Goal: Task Accomplishment & Management: Manage account settings

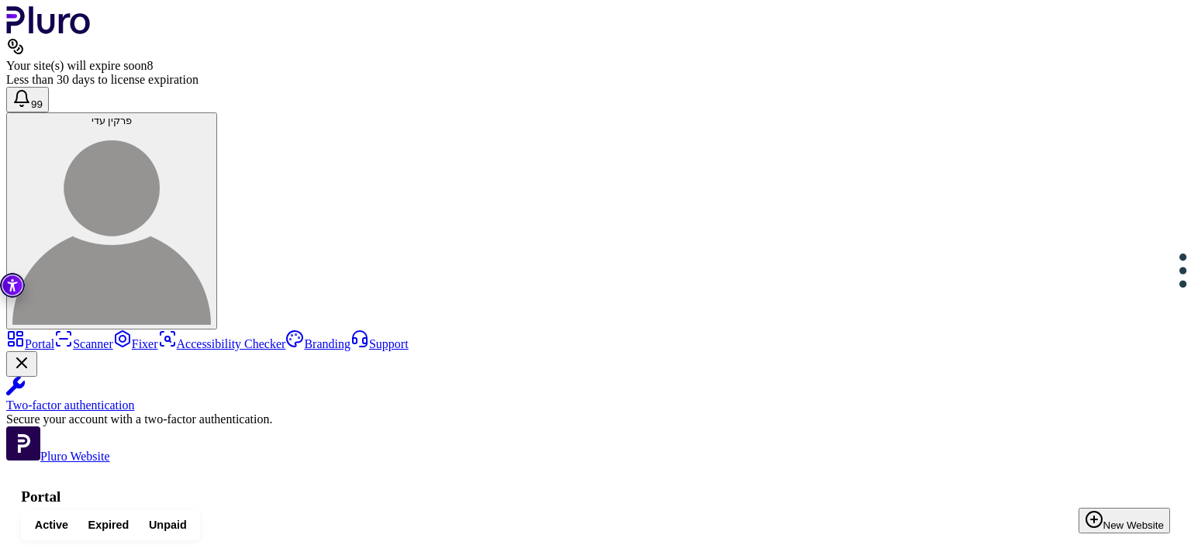
scroll to position [96, 0]
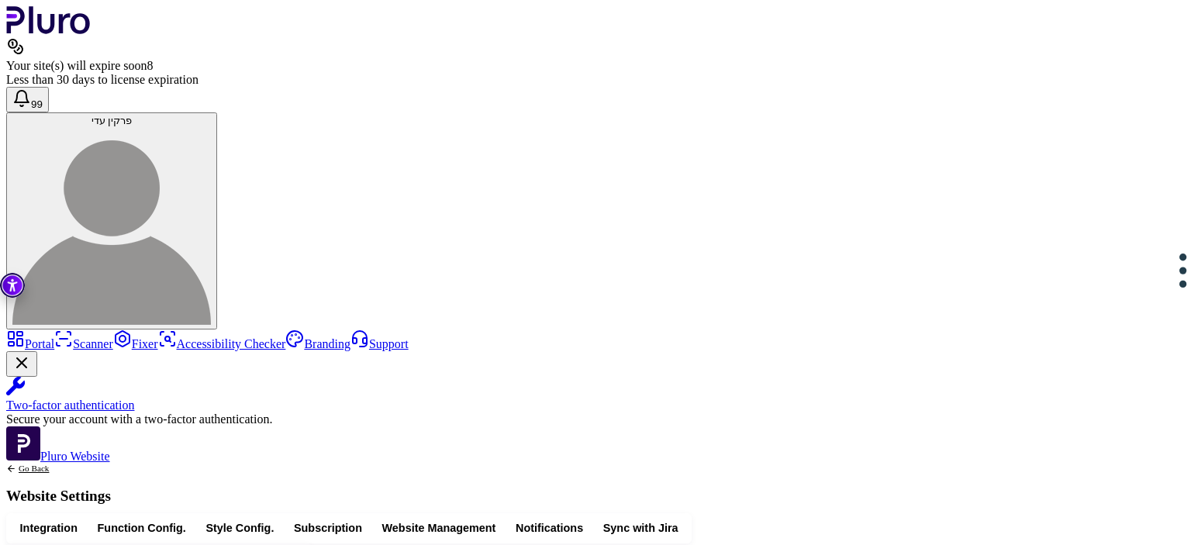
scroll to position [130, 0]
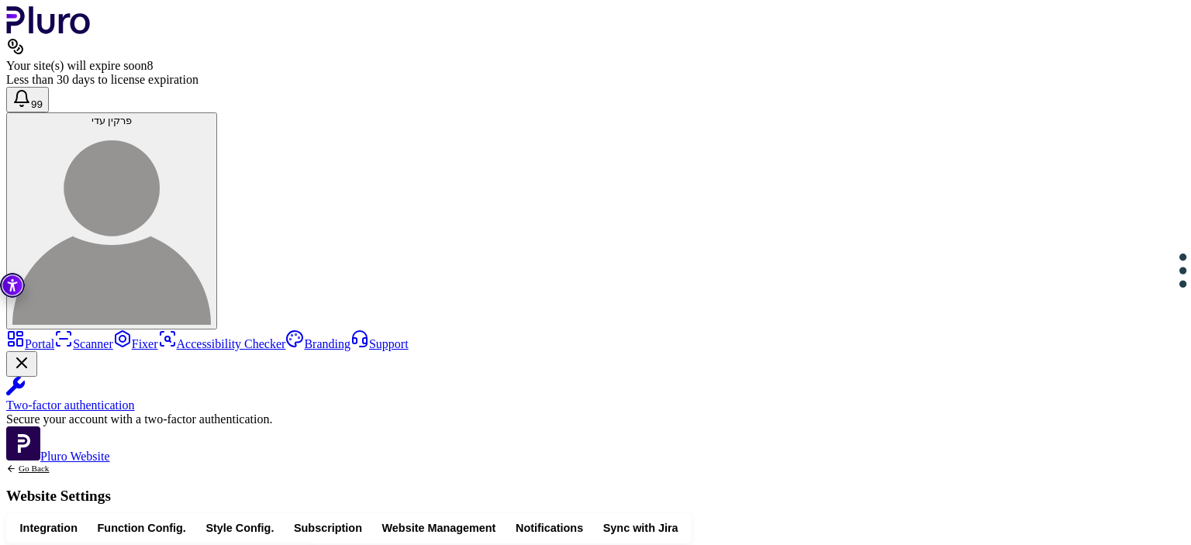
drag, startPoint x: 608, startPoint y: 427, endPoint x: 468, endPoint y: 436, distance: 139.8
copy div "**********"
